Goal: Use online tool/utility: Use online tool/utility

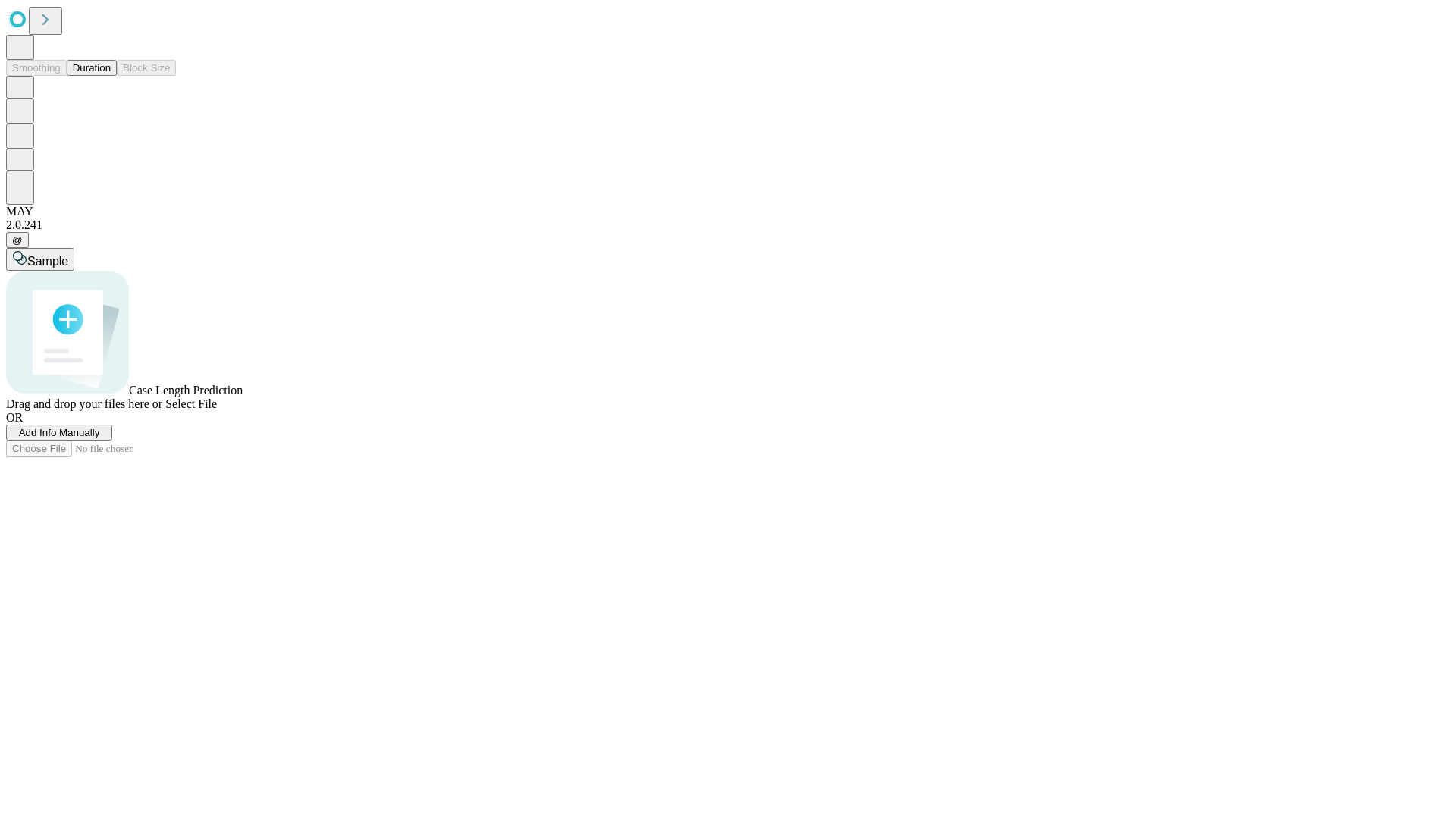
click at [111, 76] on button "Duration" at bounding box center [91, 68] width 50 height 16
click at [217, 410] on span "Select File" at bounding box center [190, 404] width 51 height 13
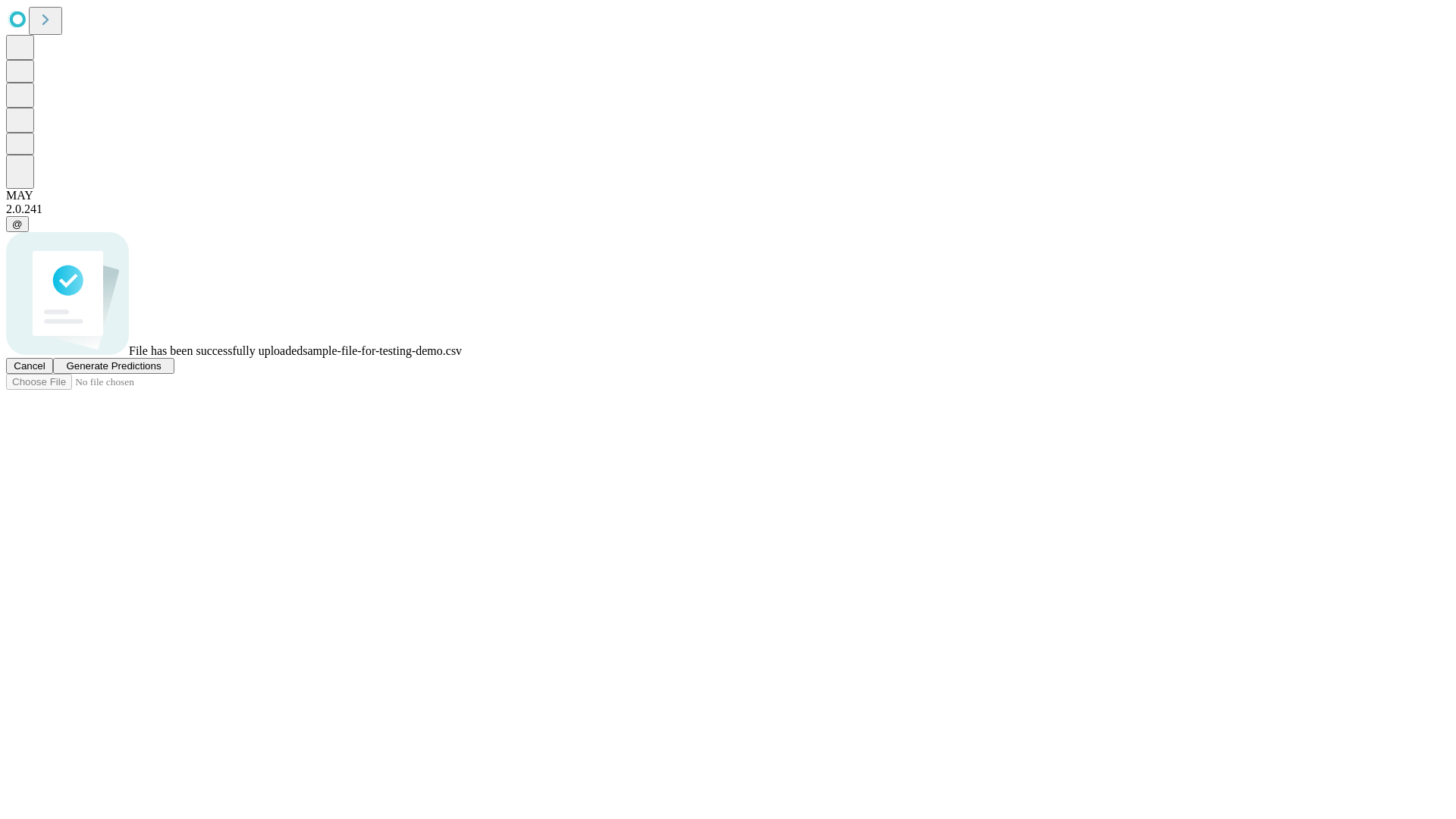
click at [160, 372] on span "Generate Predictions" at bounding box center [113, 365] width 94 height 12
